Goal: Task Accomplishment & Management: Complete application form

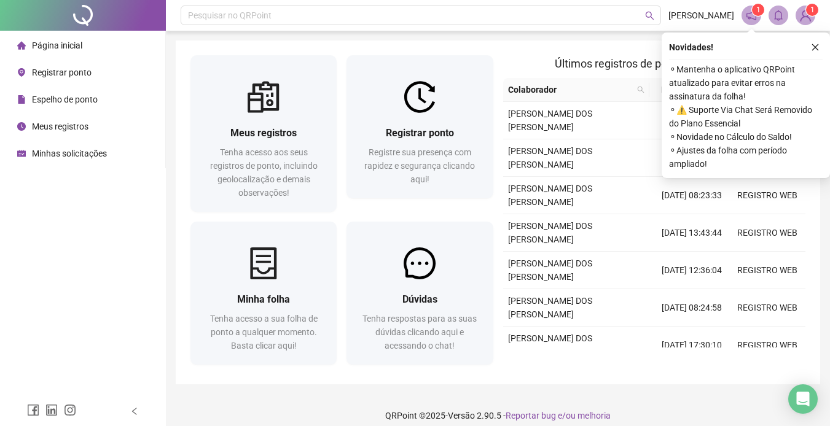
drag, startPoint x: 96, startPoint y: 96, endPoint x: 152, endPoint y: 116, distance: 59.3
click at [96, 96] on span "Espelho de ponto" at bounding box center [65, 100] width 66 height 10
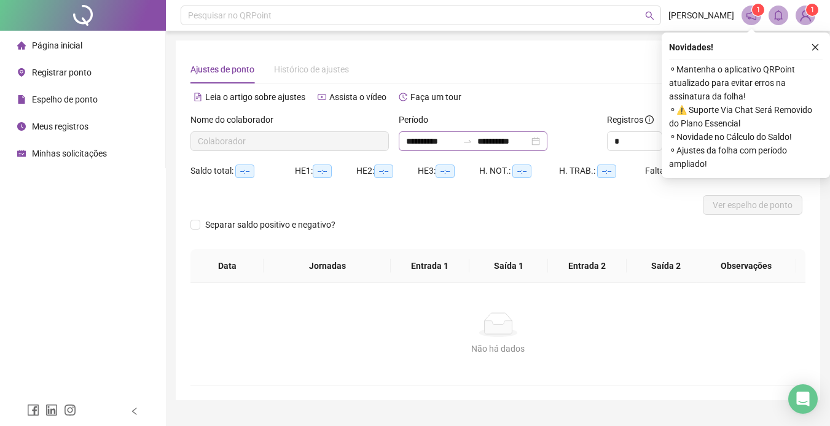
type input "**********"
drag, startPoint x: 801, startPoint y: 45, endPoint x: 811, endPoint y: 49, distance: 10.7
click at [803, 46] on div "Novidades !" at bounding box center [746, 47] width 154 height 15
click at [811, 49] on icon "close" at bounding box center [815, 47] width 9 height 9
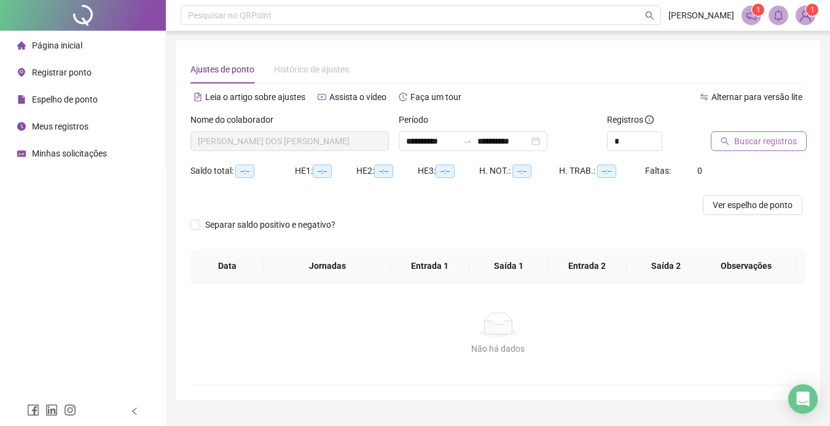
click at [749, 143] on span "Buscar registros" at bounding box center [765, 142] width 63 height 14
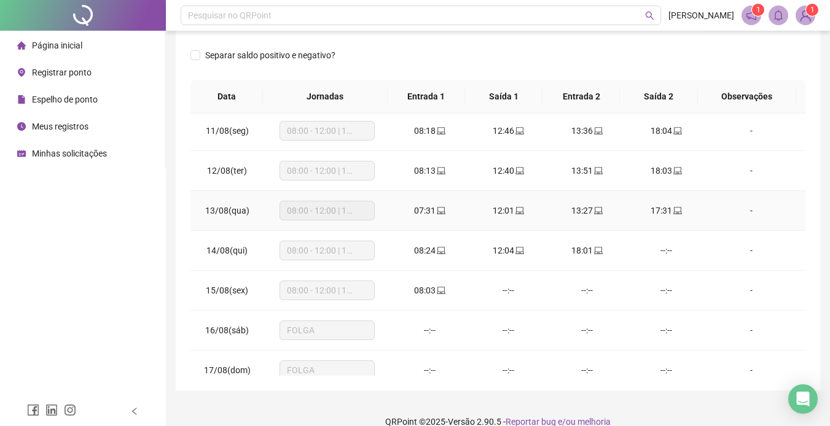
scroll to position [430, 0]
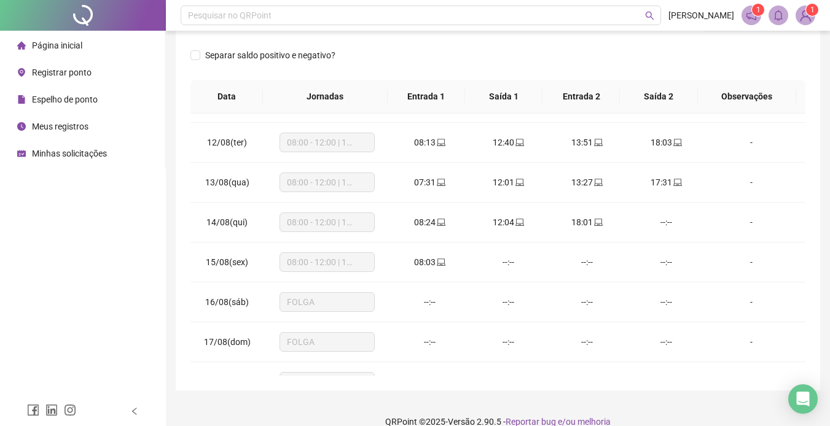
click at [72, 49] on span "Página inicial" at bounding box center [57, 46] width 50 height 10
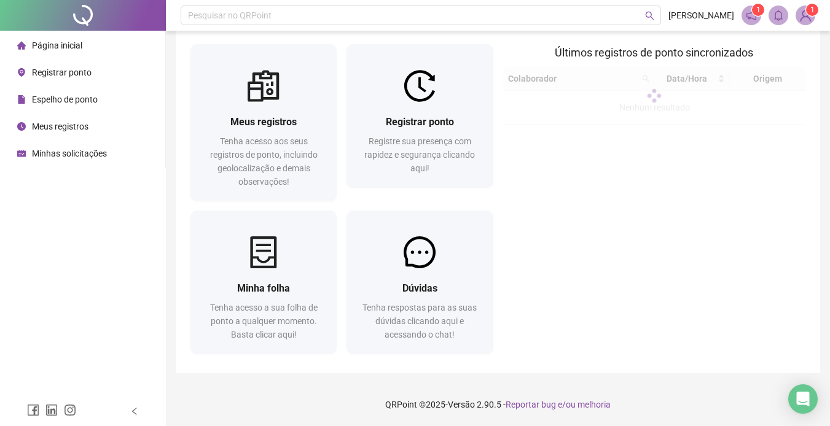
scroll to position [11, 0]
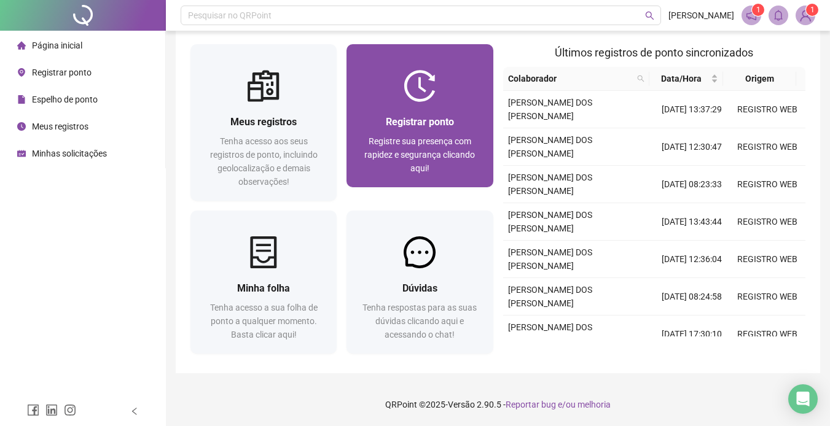
click at [382, 109] on div "Registrar ponto Registre sua presença com rapidez e segurança clicando aqui!" at bounding box center [420, 144] width 146 height 85
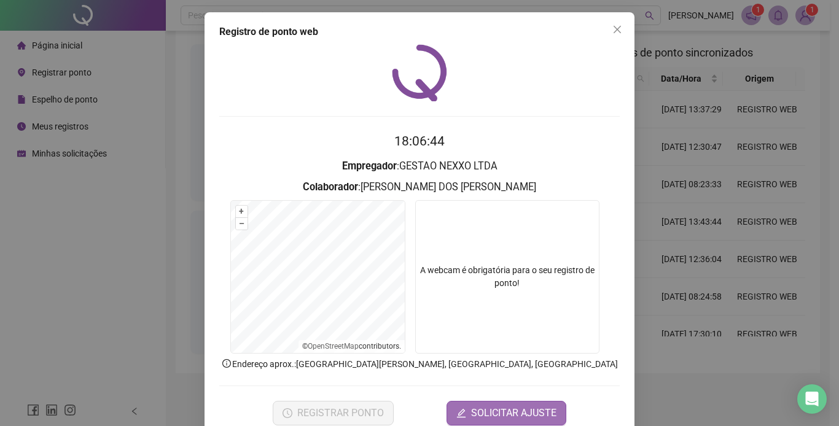
click at [476, 417] on span "SOLICITAR AJUSTE" at bounding box center [513, 413] width 85 height 15
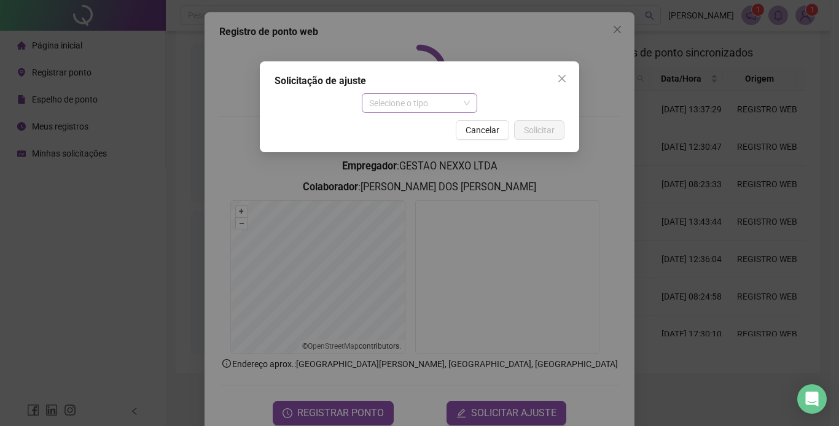
click at [388, 100] on span "Selecione o tipo" at bounding box center [419, 103] width 101 height 18
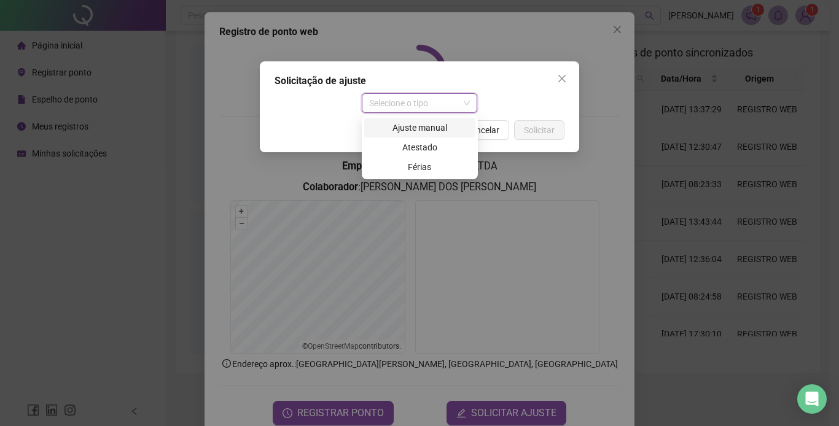
click at [424, 126] on div "Ajuste manual" at bounding box center [420, 128] width 96 height 14
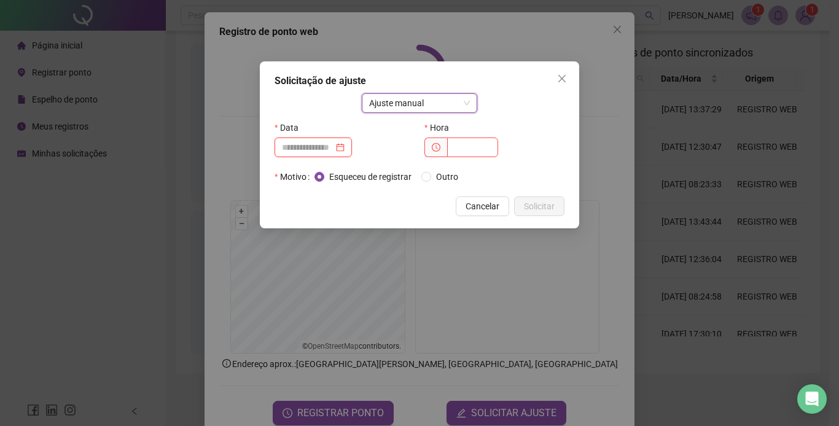
click at [311, 150] on input at bounding box center [308, 148] width 52 height 14
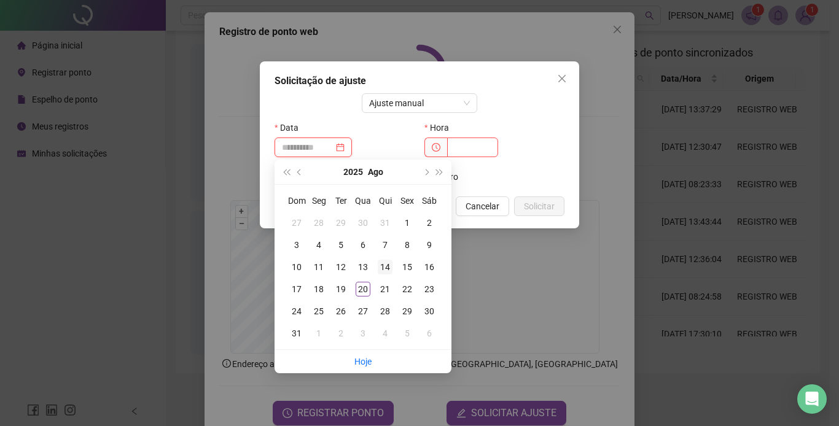
type input "**********"
drag, startPoint x: 383, startPoint y: 264, endPoint x: 387, endPoint y: 257, distance: 8.0
click at [385, 261] on div "14" at bounding box center [385, 267] width 15 height 15
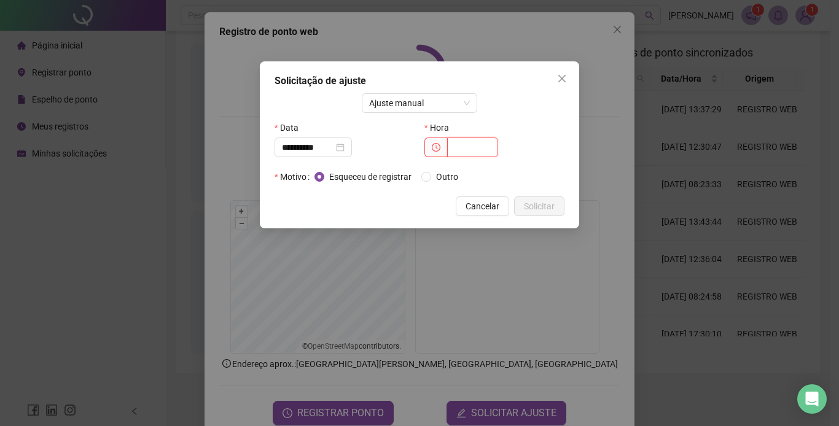
drag, startPoint x: 387, startPoint y: 257, endPoint x: 473, endPoint y: 151, distance: 136.4
click at [473, 151] on input "text" at bounding box center [472, 148] width 51 height 20
type input "*****"
click at [549, 198] on button "Solicitar" at bounding box center [539, 207] width 50 height 20
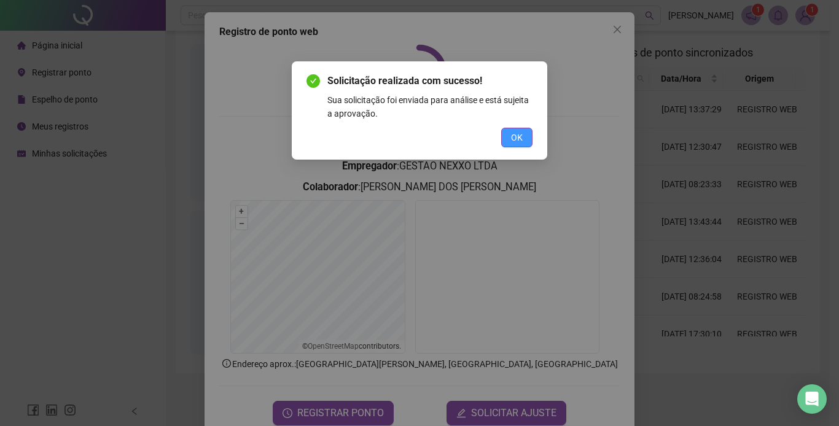
click at [511, 142] on span "OK" at bounding box center [517, 138] width 12 height 14
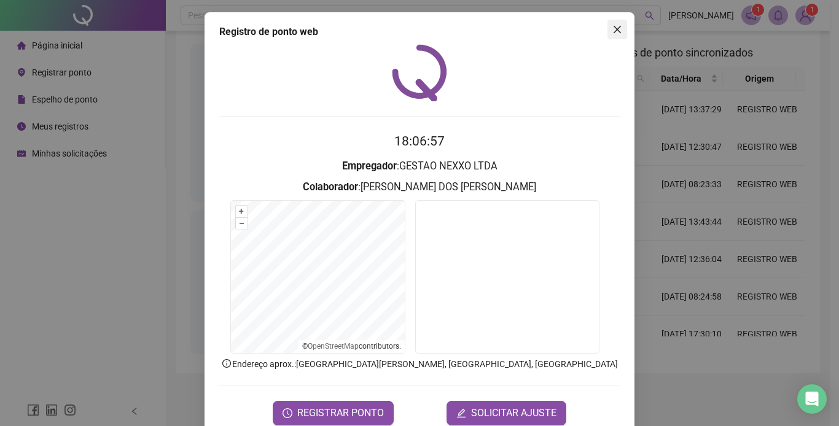
click at [613, 33] on icon "close" at bounding box center [618, 30] width 10 height 10
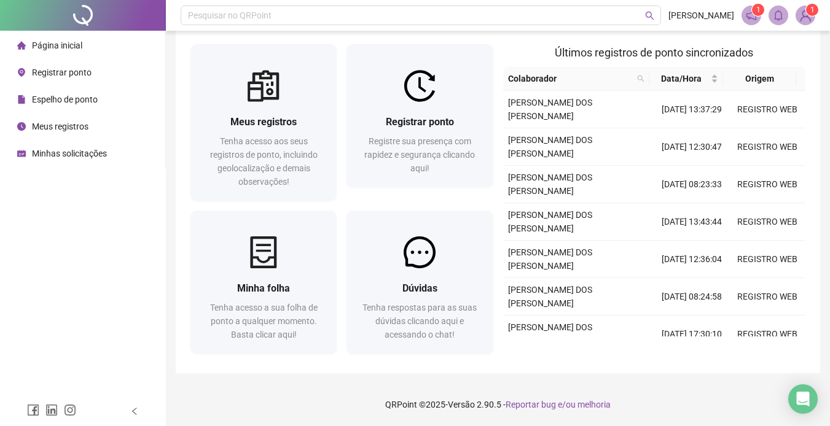
drag, startPoint x: 85, startPoint y: 105, endPoint x: 161, endPoint y: 133, distance: 80.5
click at [85, 105] on div "Espelho de ponto" at bounding box center [57, 99] width 81 height 25
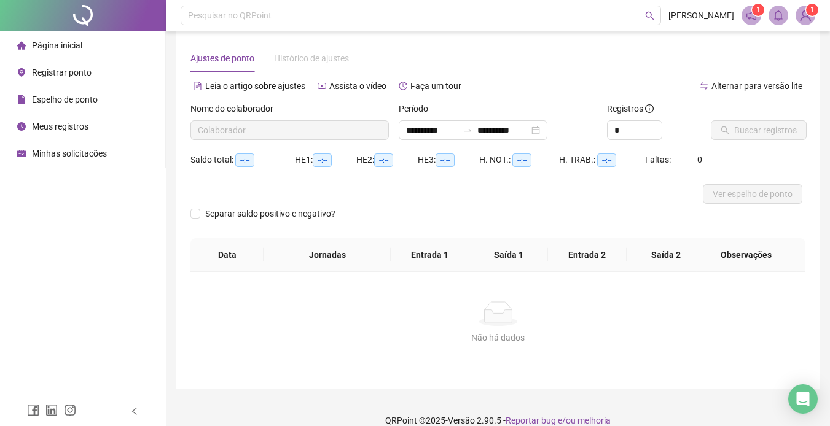
type input "**********"
click at [746, 132] on span "Buscar registros" at bounding box center [765, 131] width 63 height 14
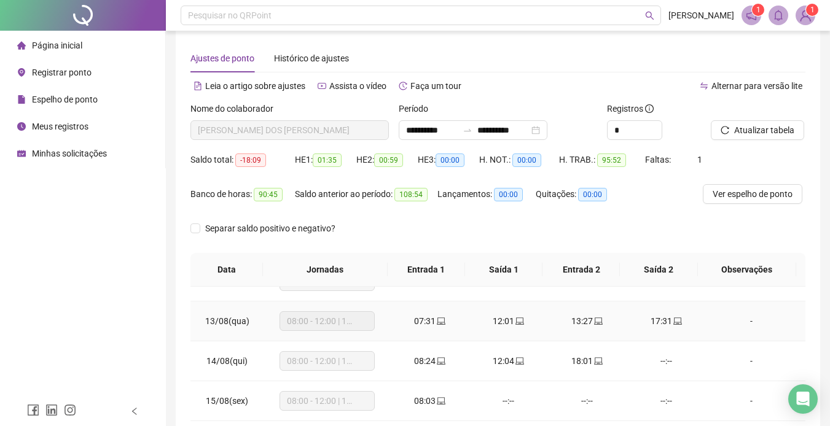
scroll to position [497, 0]
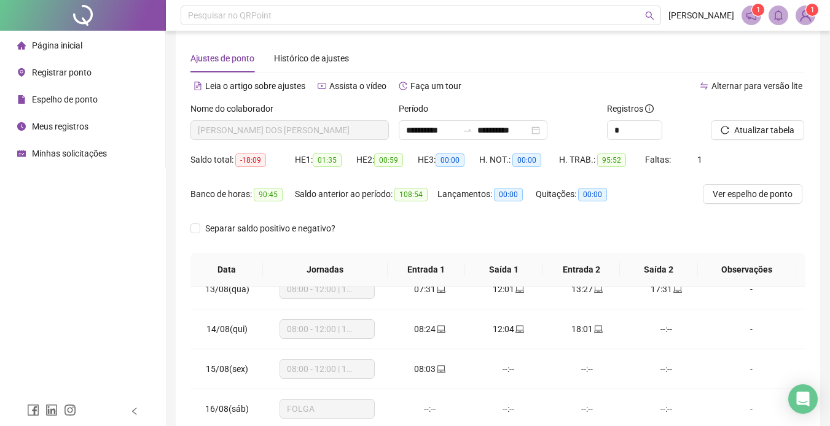
click at [97, 45] on li "Página inicial" at bounding box center [82, 45] width 160 height 25
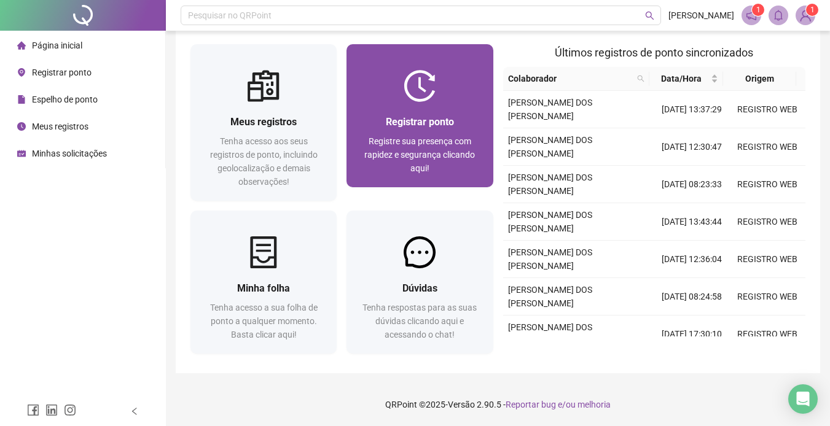
click at [396, 134] on div "Registrar ponto Registre sua presença com rapidez e segurança clicando aqui!" at bounding box center [419, 144] width 117 height 61
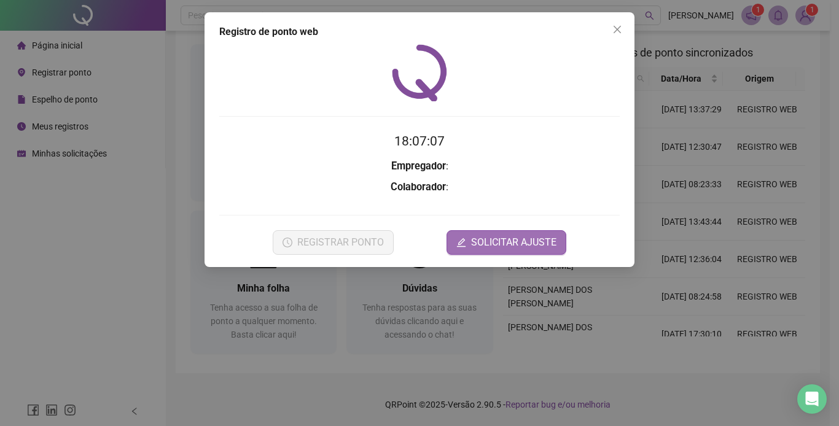
click at [503, 235] on span "SOLICITAR AJUSTE" at bounding box center [513, 242] width 85 height 15
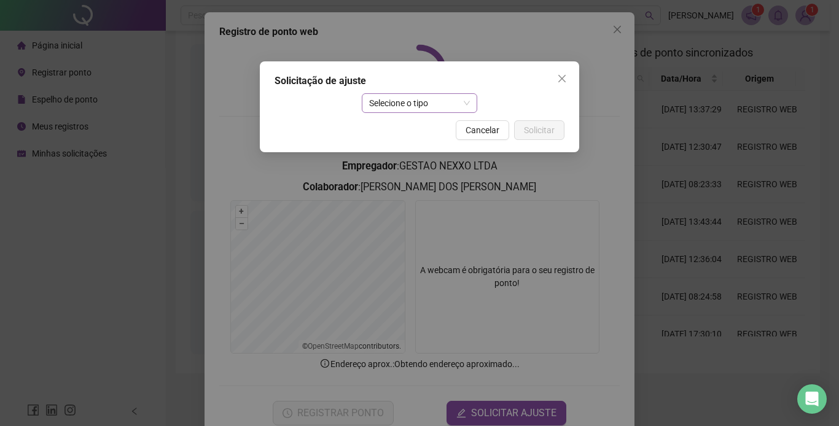
click at [413, 93] on div "Selecione o tipo" at bounding box center [420, 103] width 116 height 20
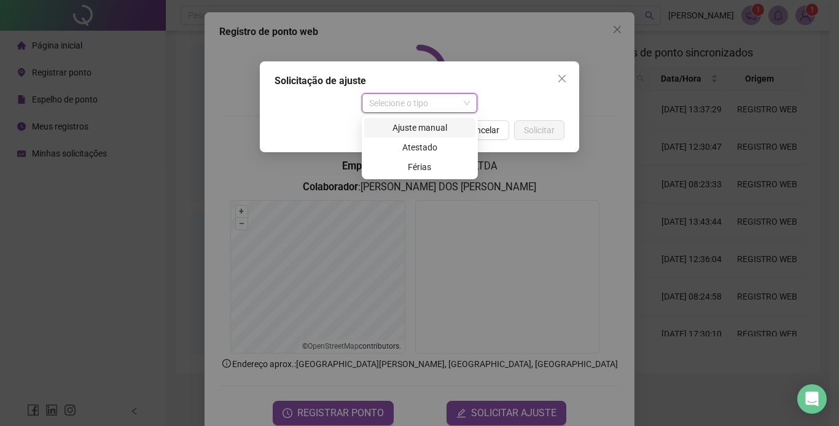
click at [422, 126] on div "Ajuste manual" at bounding box center [420, 128] width 96 height 14
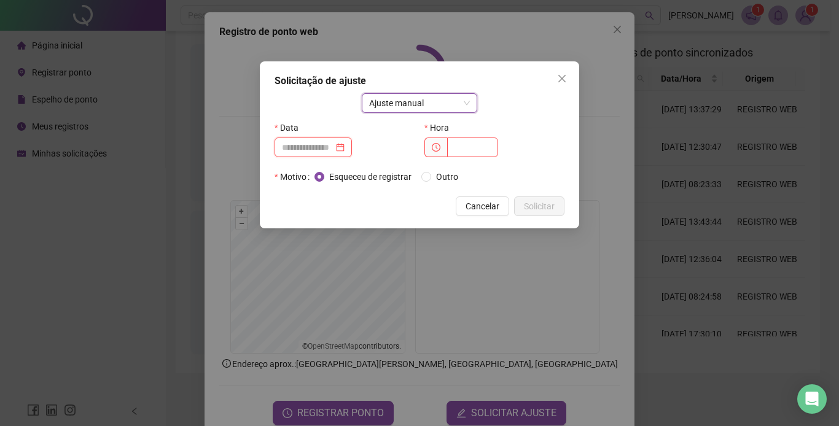
click at [323, 146] on input at bounding box center [308, 148] width 52 height 14
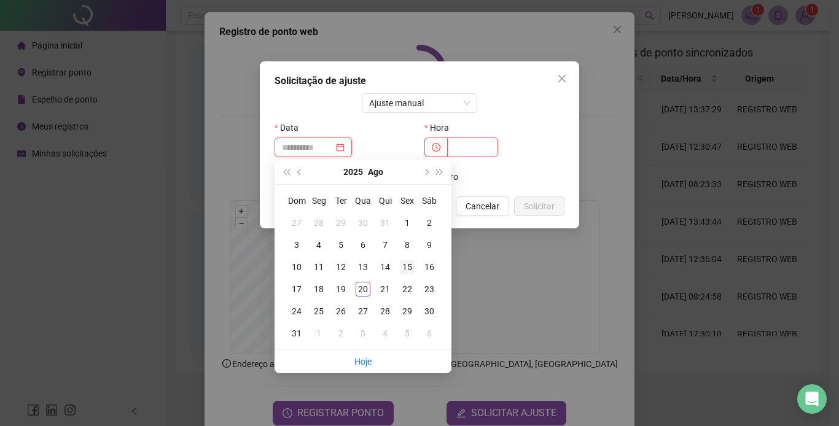
type input "**********"
click at [405, 265] on div "15" at bounding box center [407, 267] width 15 height 15
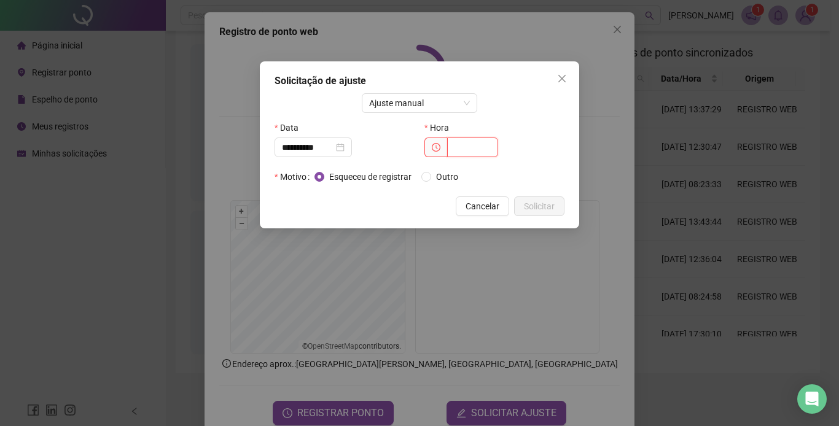
click at [466, 146] on input "text" at bounding box center [472, 148] width 51 height 20
type input "*****"
click at [530, 211] on span "Solicitar" at bounding box center [539, 207] width 31 height 14
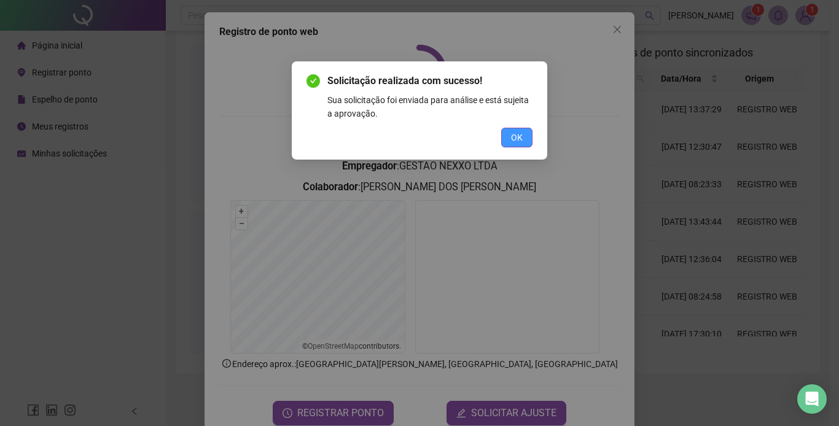
click at [517, 145] on button "OK" at bounding box center [516, 138] width 31 height 20
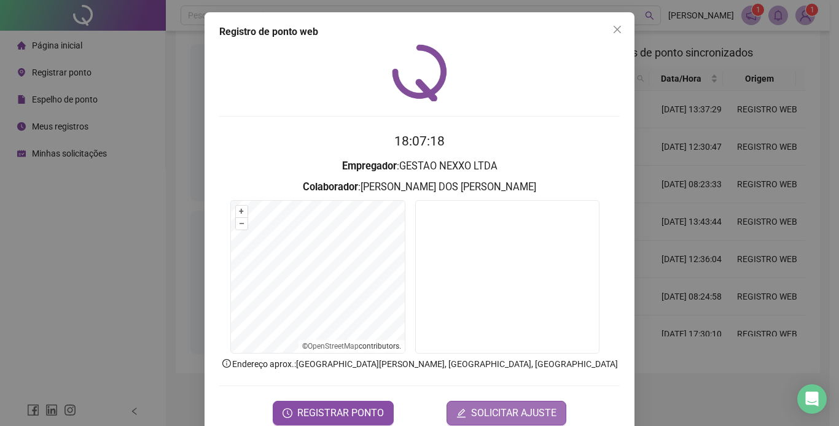
click at [525, 409] on span "SOLICITAR AJUSTE" at bounding box center [513, 413] width 85 height 15
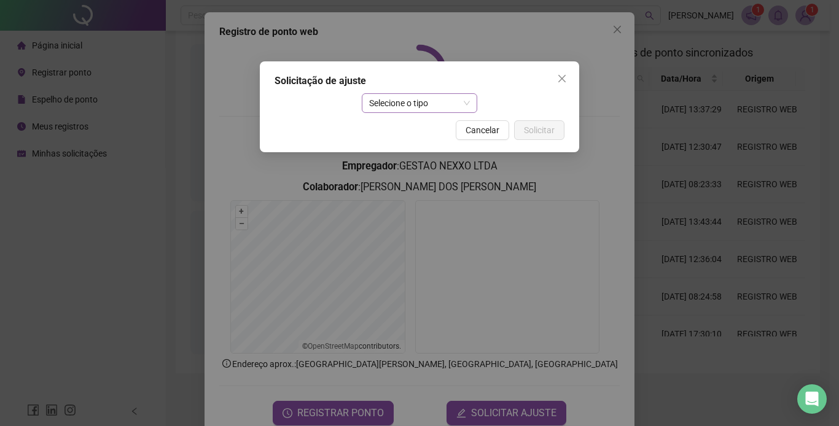
click at [425, 101] on span "Selecione o tipo" at bounding box center [419, 103] width 101 height 18
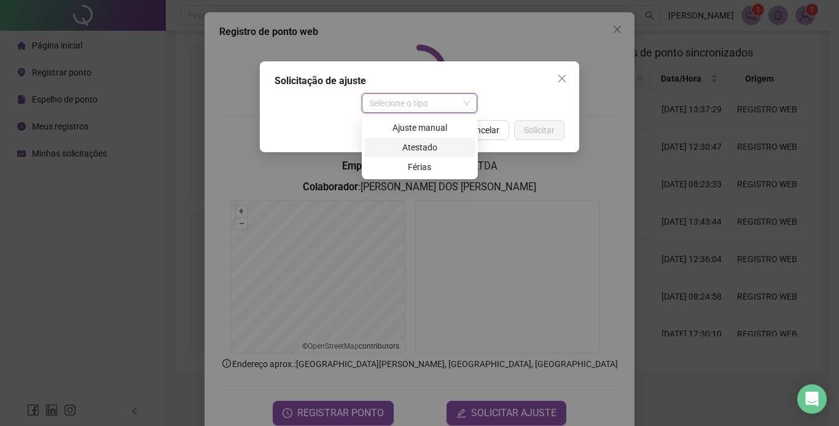
click at [398, 143] on div "Atestado" at bounding box center [420, 148] width 96 height 14
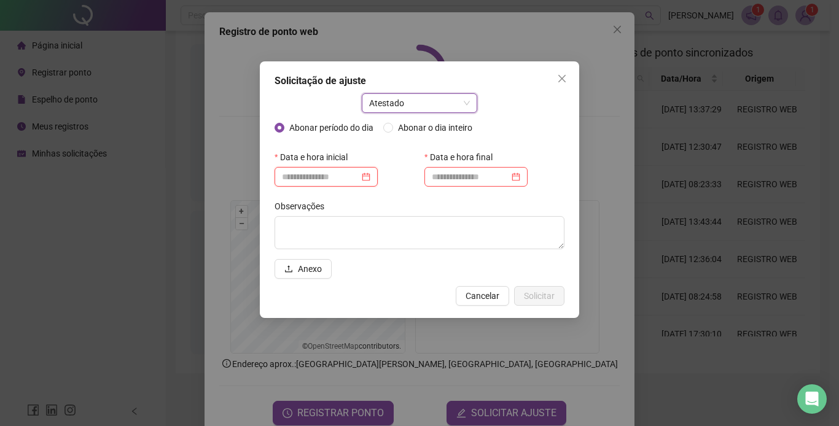
click at [321, 178] on input at bounding box center [320, 177] width 77 height 14
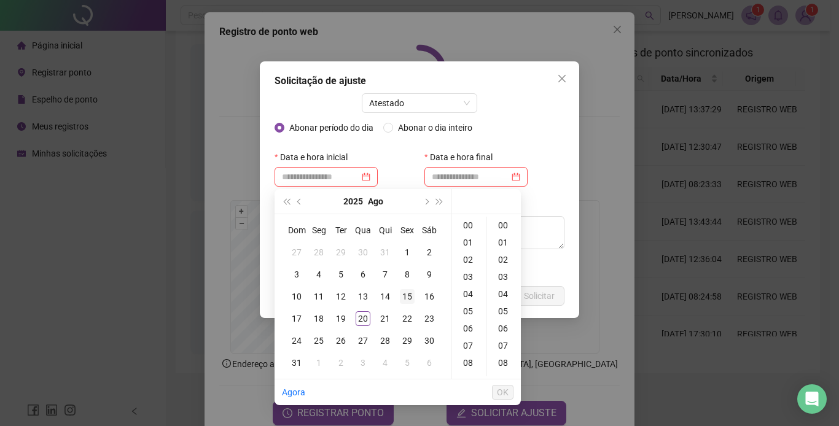
click at [409, 297] on div "15" at bounding box center [407, 296] width 15 height 15
type input "**********"
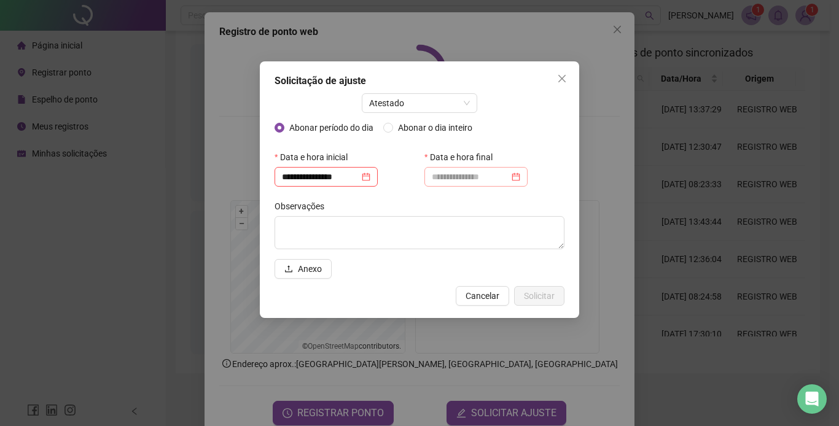
click at [452, 184] on div at bounding box center [476, 177] width 103 height 20
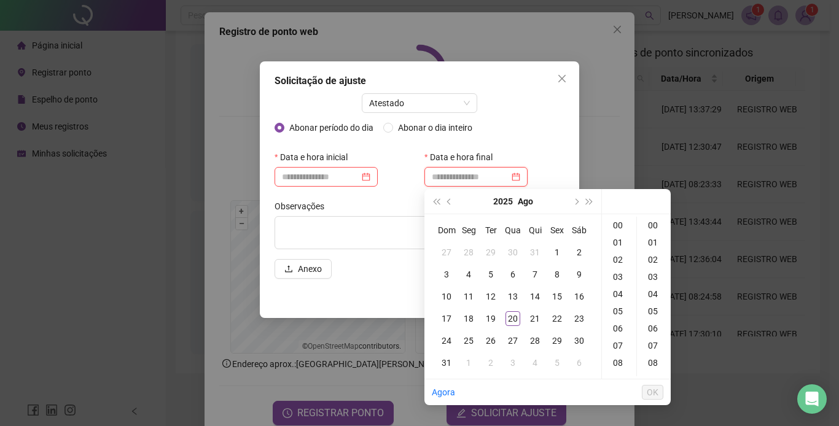
click at [457, 176] on input at bounding box center [470, 177] width 77 height 14
click at [341, 178] on input at bounding box center [320, 177] width 77 height 14
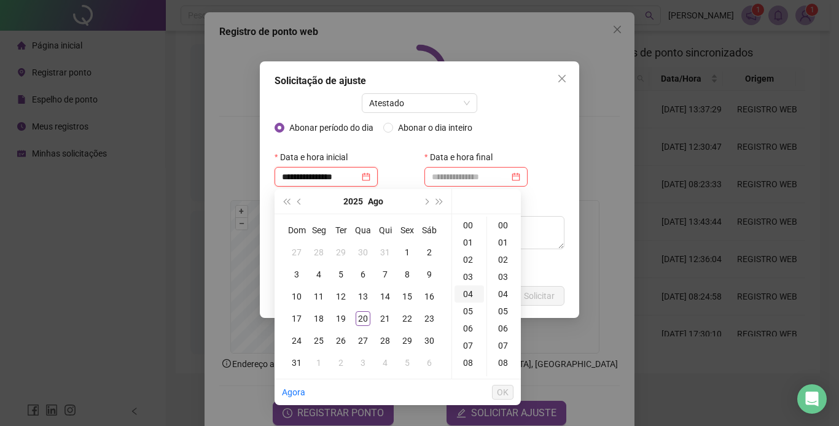
type input "**********"
click at [412, 95] on span "Atestado" at bounding box center [419, 103] width 101 height 18
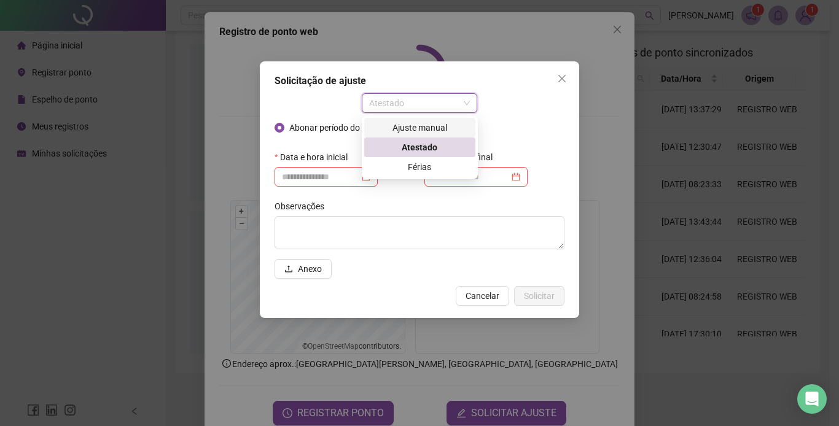
click at [411, 121] on div "Ajuste manual" at bounding box center [420, 128] width 96 height 14
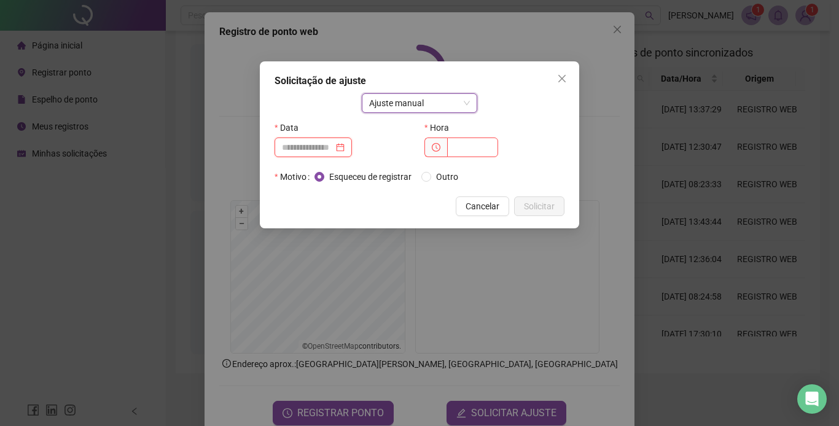
click at [334, 151] on input at bounding box center [308, 148] width 52 height 14
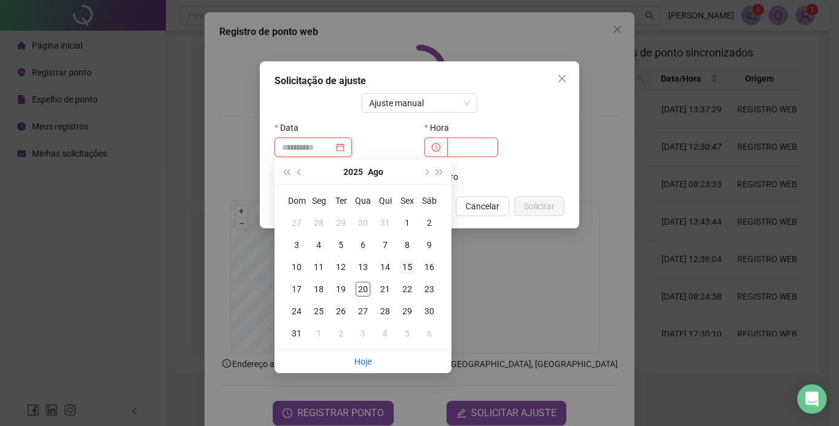
type input "**********"
click at [401, 266] on div "15" at bounding box center [407, 267] width 15 height 15
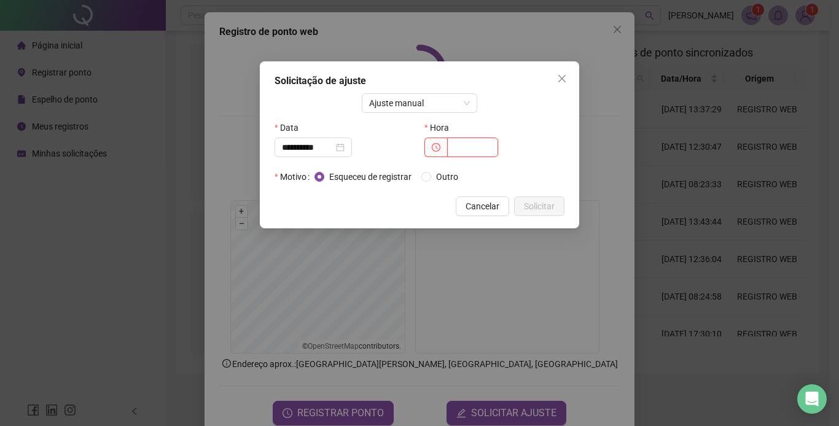
click at [458, 154] on input "text" at bounding box center [472, 148] width 51 height 20
type input "*****"
click at [533, 198] on button "Solicitar" at bounding box center [539, 207] width 50 height 20
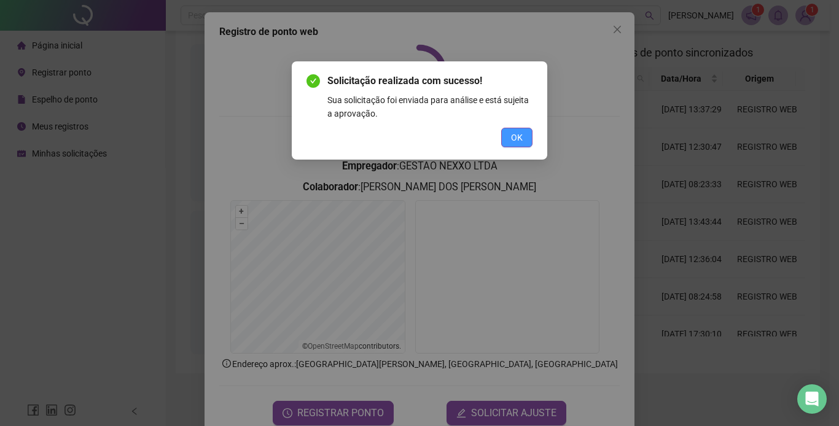
click at [516, 141] on span "OK" at bounding box center [517, 138] width 12 height 14
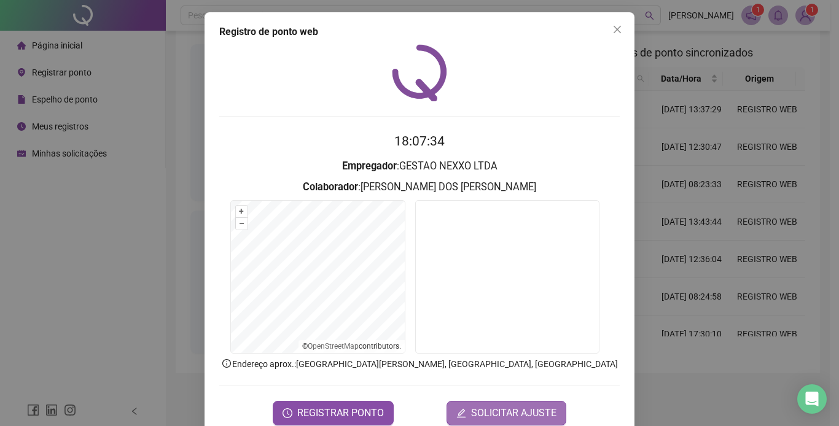
click at [506, 412] on span "SOLICITAR AJUSTE" at bounding box center [513, 413] width 85 height 15
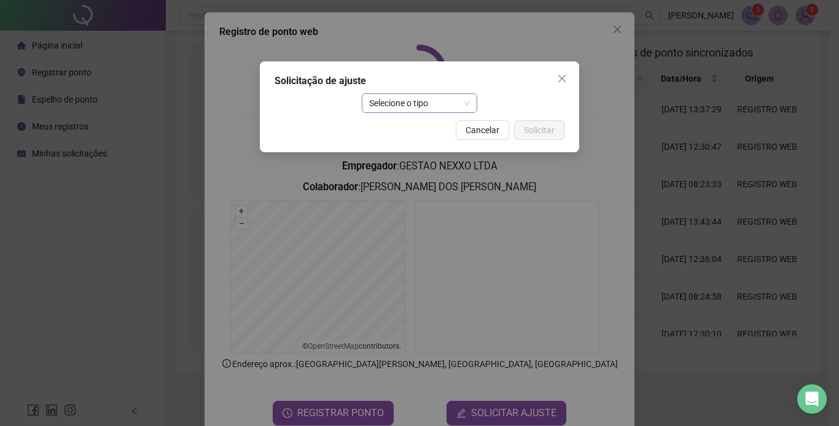
click at [453, 100] on span "Selecione o tipo" at bounding box center [419, 103] width 101 height 18
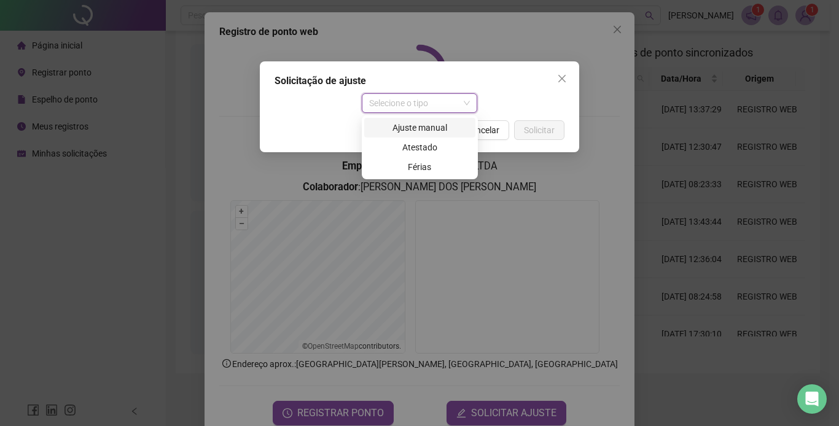
click at [423, 129] on div "Ajuste manual" at bounding box center [420, 128] width 96 height 14
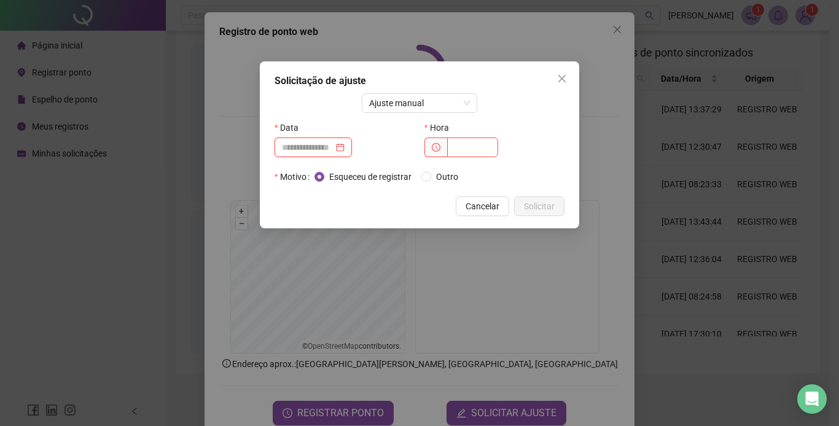
click at [316, 144] on input at bounding box center [308, 148] width 52 height 14
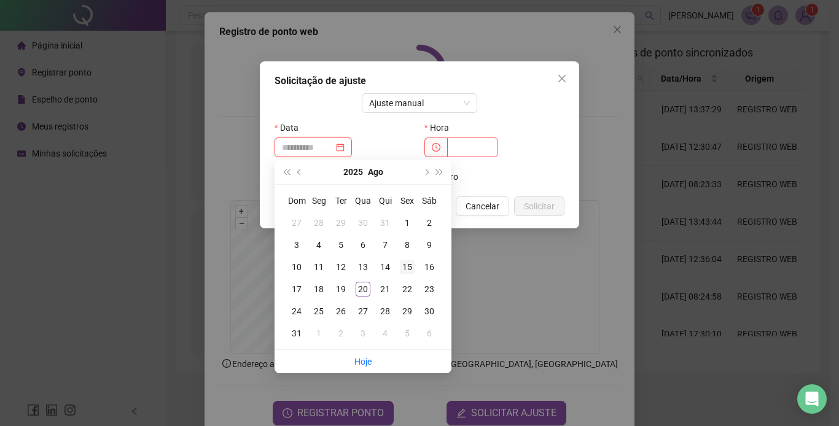
type input "**********"
drag, startPoint x: 407, startPoint y: 265, endPoint x: 410, endPoint y: 253, distance: 12.7
click at [407, 266] on div "15" at bounding box center [407, 267] width 15 height 15
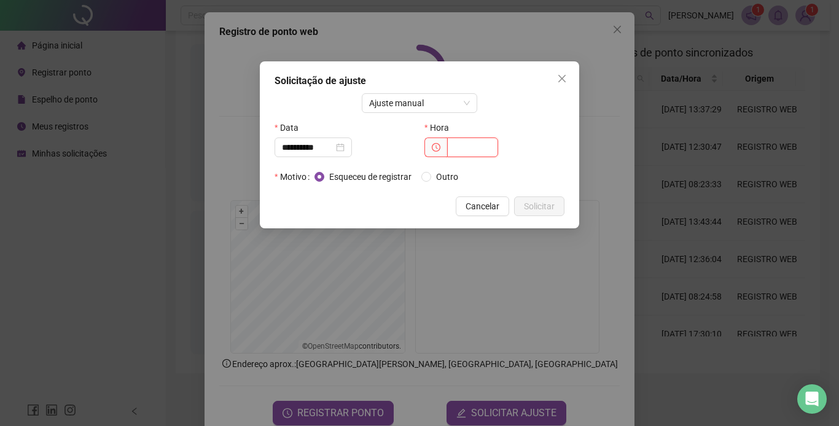
click at [457, 153] on input "text" at bounding box center [472, 148] width 51 height 20
type input "*****"
click at [537, 198] on button "Solicitar" at bounding box center [539, 207] width 50 height 20
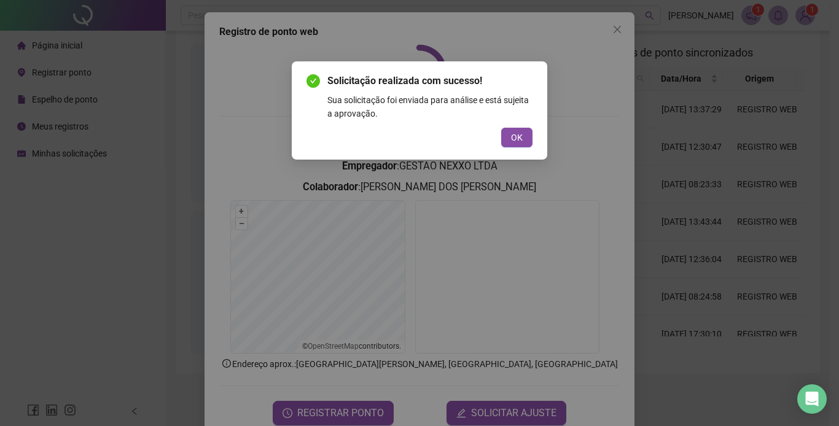
click at [511, 125] on div "Solicitação realizada com sucesso! Sua solicitação foi enviada para análise e e…" at bounding box center [420, 111] width 226 height 74
click at [519, 133] on span "OK" at bounding box center [517, 138] width 12 height 14
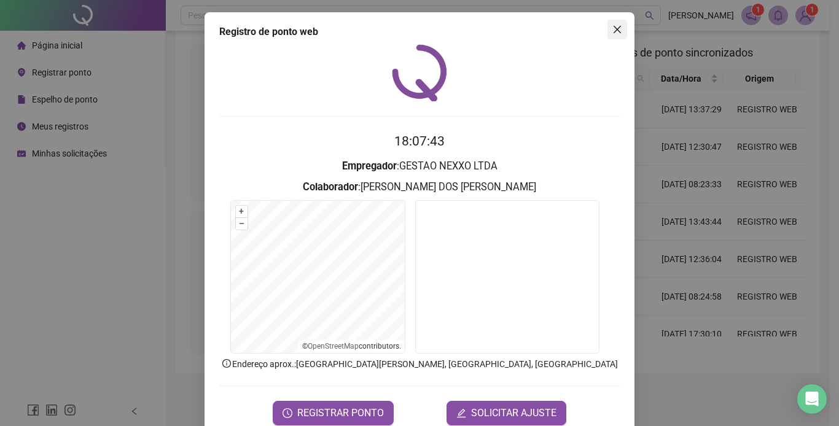
click at [613, 26] on icon "close" at bounding box center [618, 30] width 10 height 10
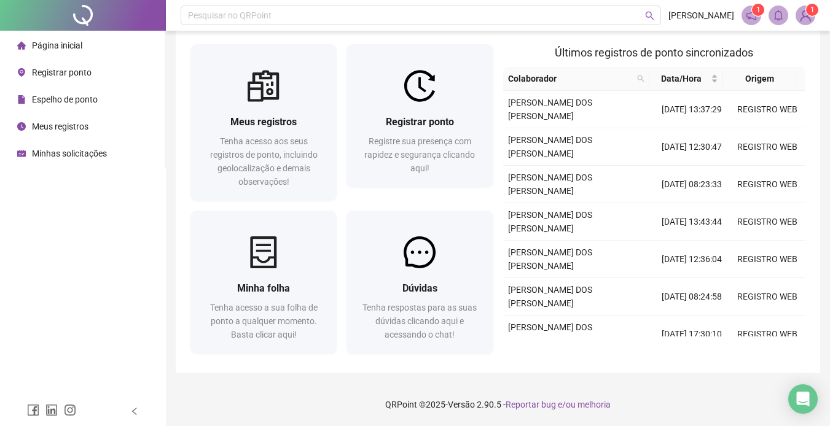
drag, startPoint x: 69, startPoint y: 93, endPoint x: 119, endPoint y: 100, distance: 50.2
click at [69, 95] on span "Espelho de ponto" at bounding box center [65, 100] width 66 height 10
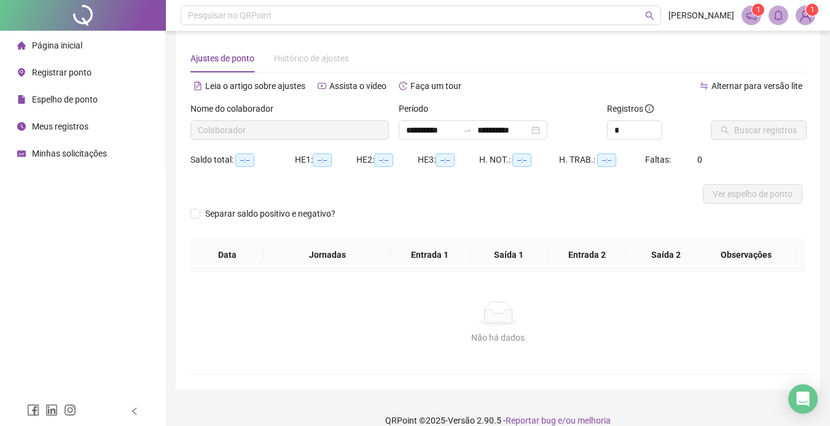
type input "**********"
click at [728, 132] on icon "search" at bounding box center [725, 130] width 9 height 9
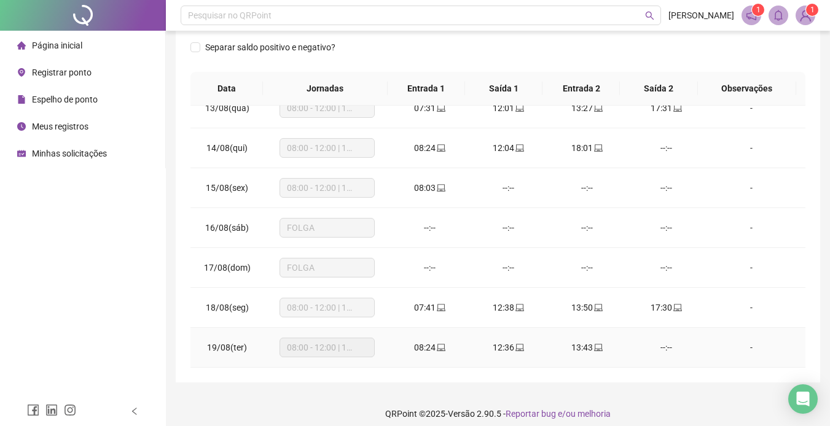
scroll to position [195, 0]
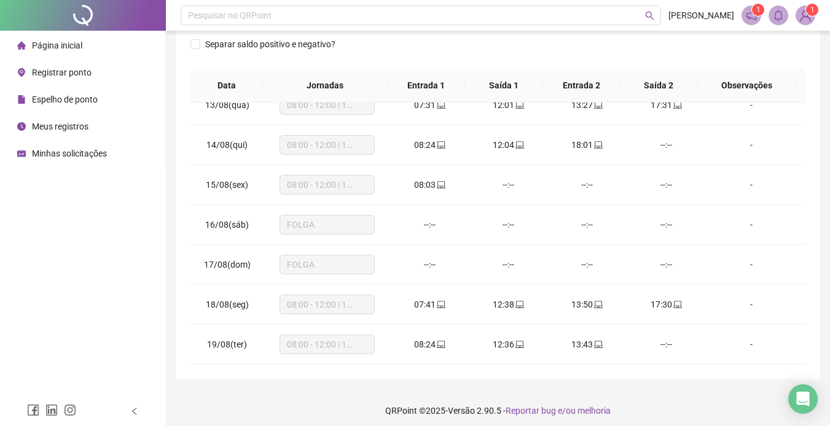
click at [82, 34] on li "Página inicial" at bounding box center [82, 45] width 160 height 25
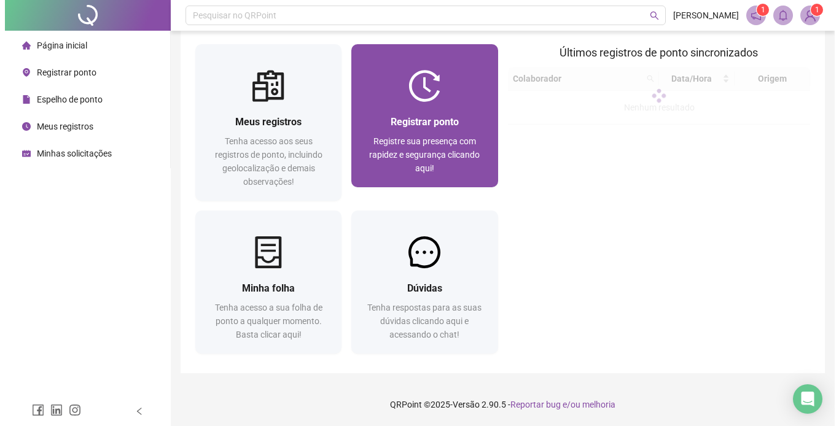
scroll to position [11, 0]
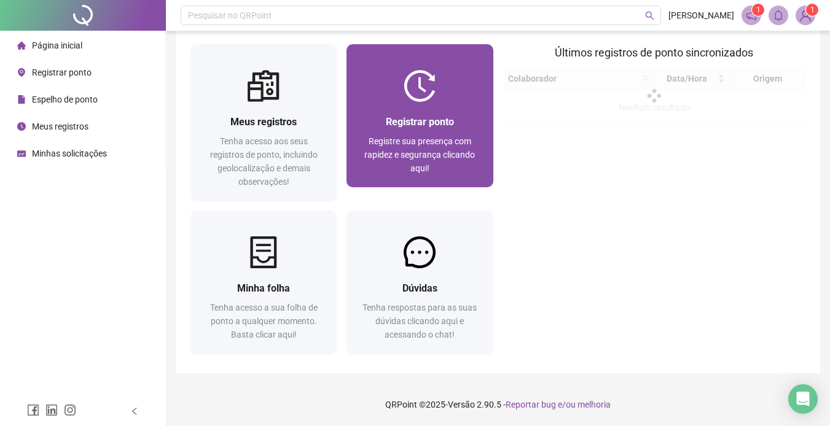
click at [465, 100] on div at bounding box center [420, 86] width 146 height 32
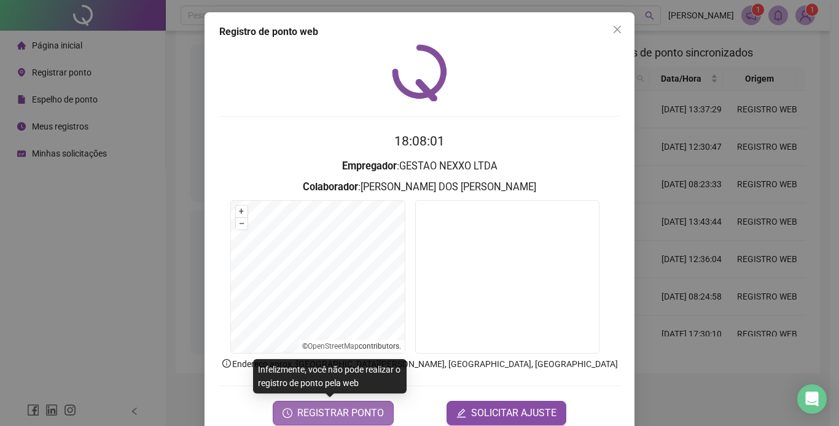
click at [372, 412] on span "REGISTRAR PONTO" at bounding box center [340, 413] width 87 height 15
